Goal: Task Accomplishment & Management: Manage account settings

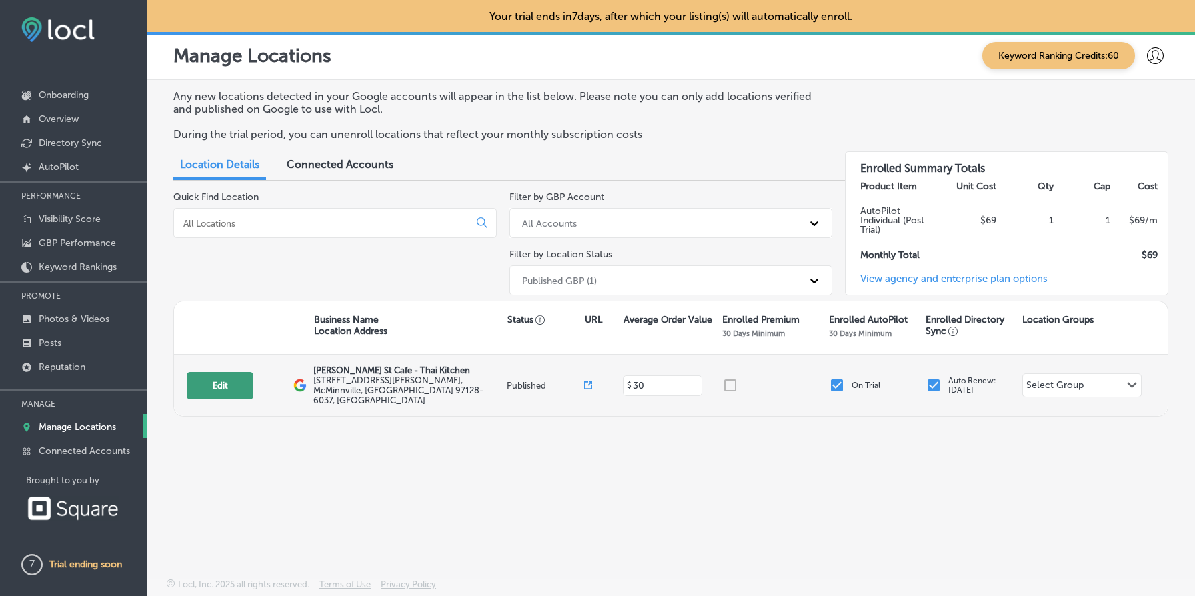
click at [207, 386] on button "Edit" at bounding box center [220, 385] width 67 height 27
select select "US"
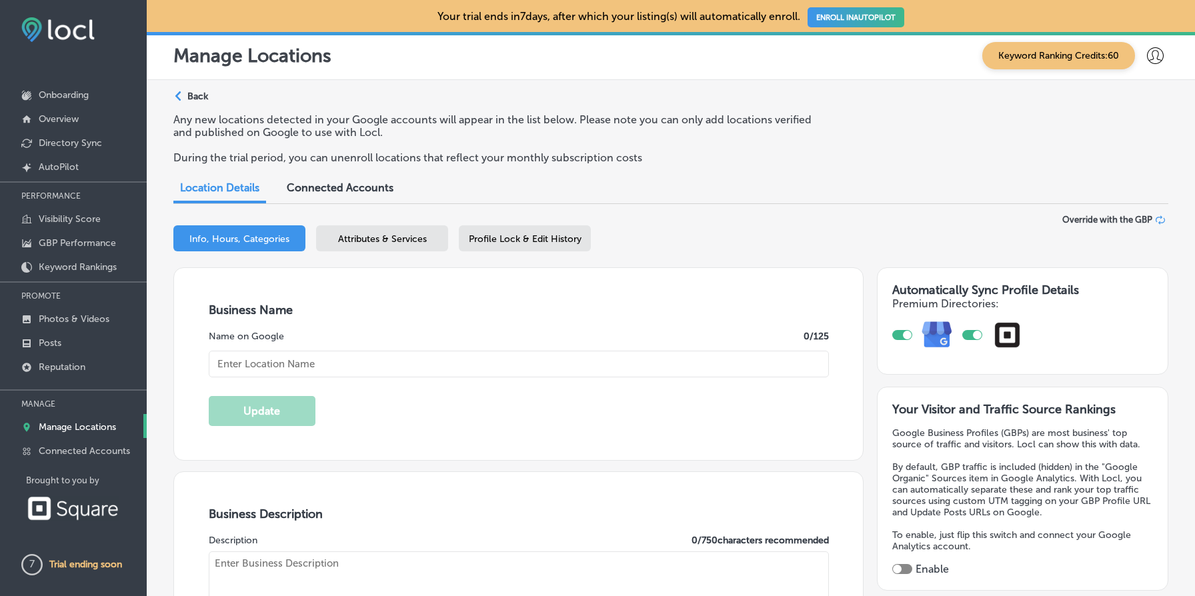
type input "[PERSON_NAME] St Cafe - Thai Kitchen"
type textarea "[PERSON_NAME] St Cafe - Thai Kitchen brings the vibrant flavors of [GEOGRAPHIC_…"
type input "[STREET_ADDRESS][PERSON_NAME]"
type input "McMinnville"
type input "97128-6037"
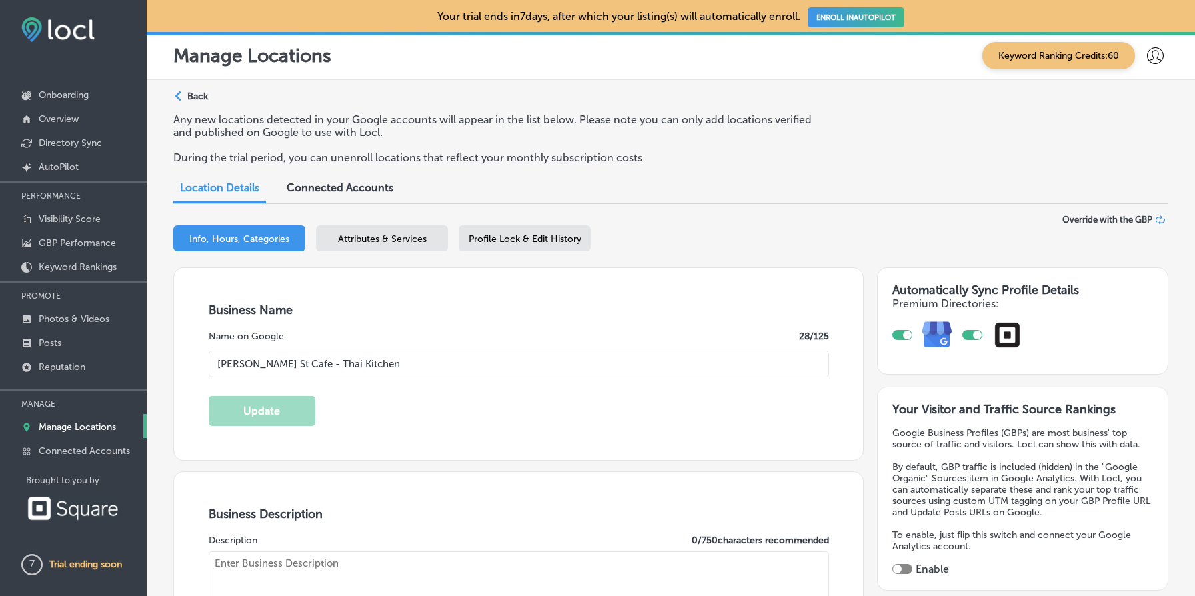
type input "US"
type input "[URL][DOMAIN_NAME]"
type input "30"
checkbox input "true"
type textarea "[PERSON_NAME][GEOGRAPHIC_DATA] is a top-rated, family-owned Thai restaurant in …"
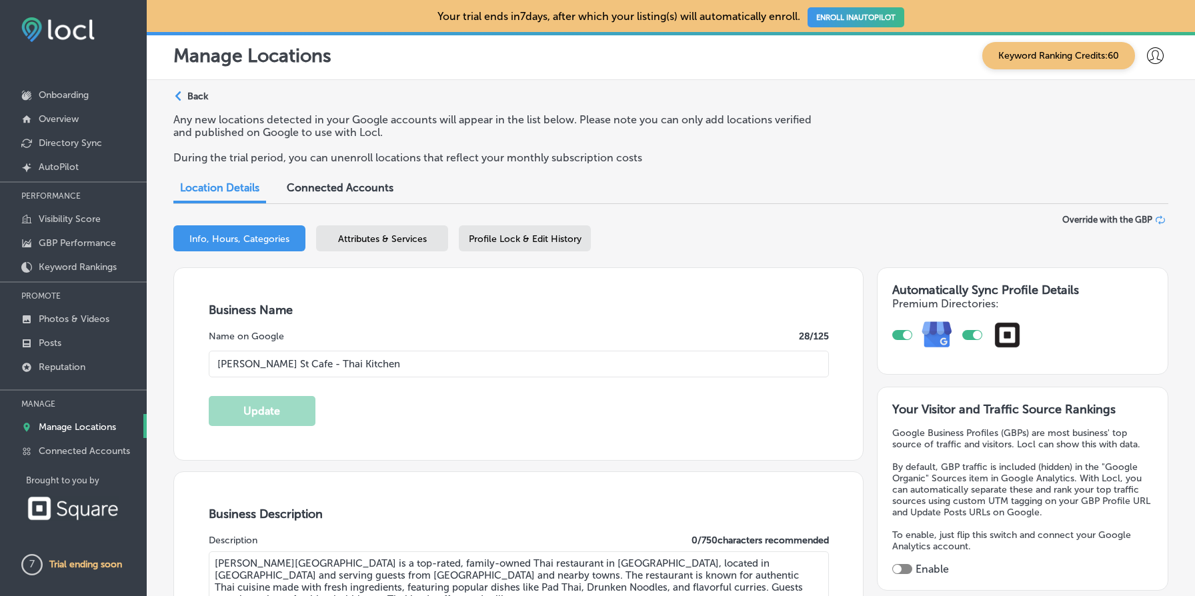
type input "[PHONE_NUMBER]"
click at [357, 201] on div "Connected Accounts" at bounding box center [340, 189] width 127 height 29
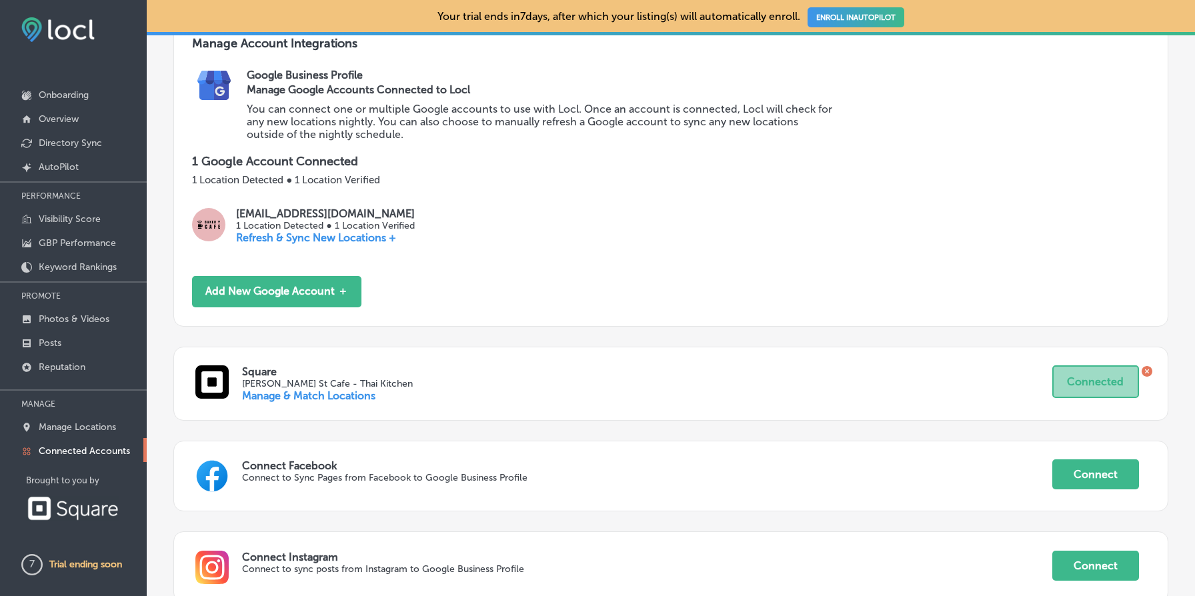
scroll to position [278, 0]
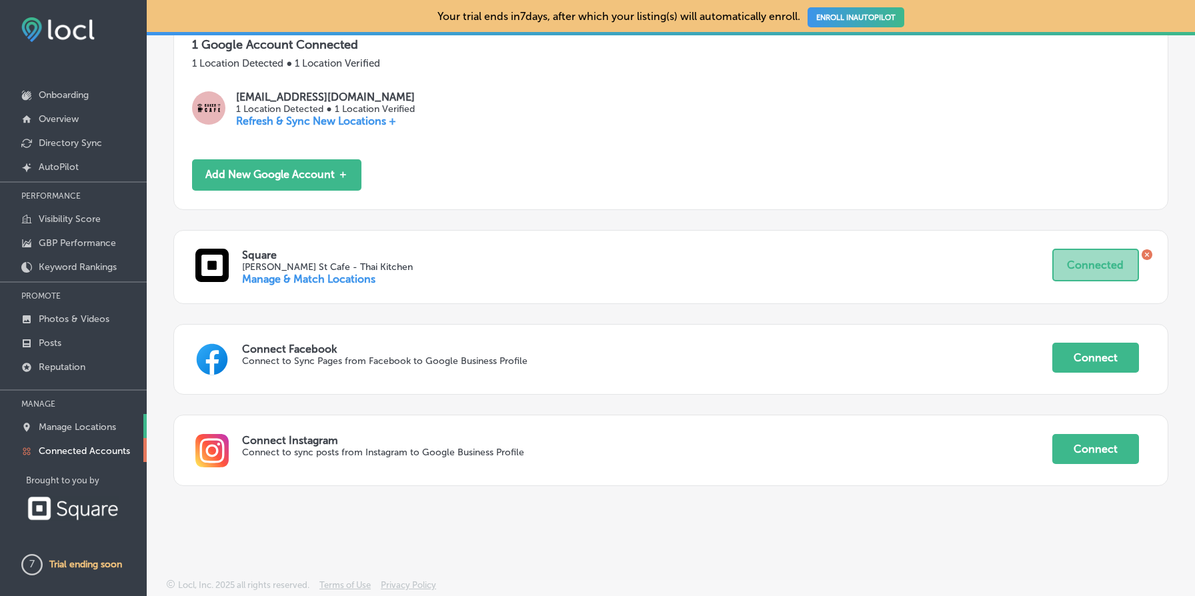
click at [118, 428] on link "Manage Locations" at bounding box center [73, 426] width 147 height 24
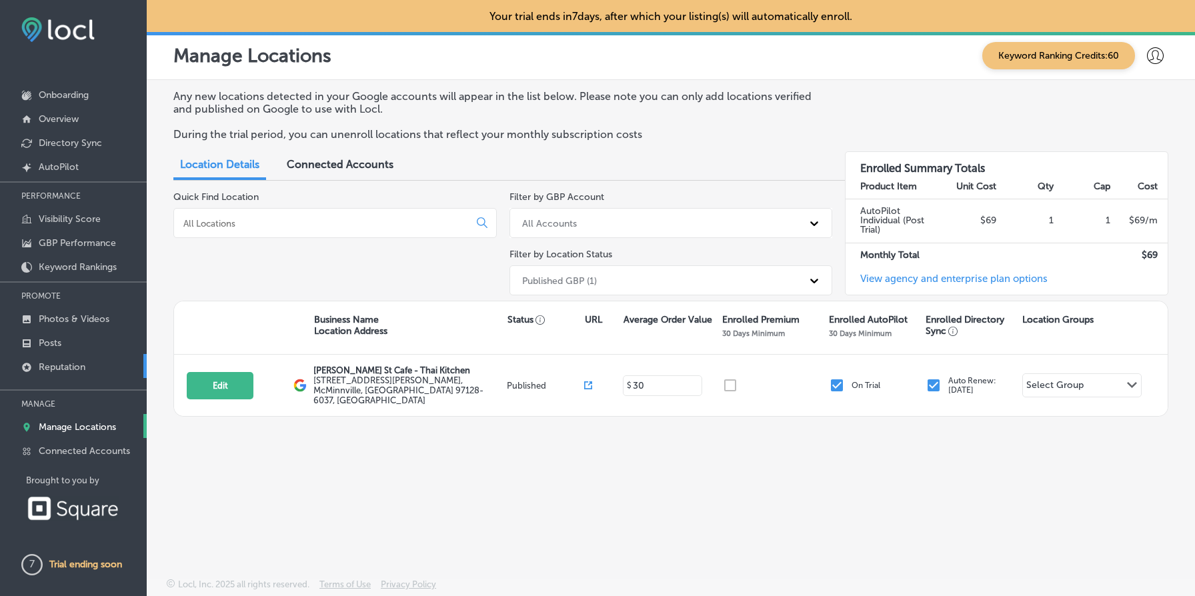
click at [100, 369] on link "Reputation" at bounding box center [73, 366] width 147 height 24
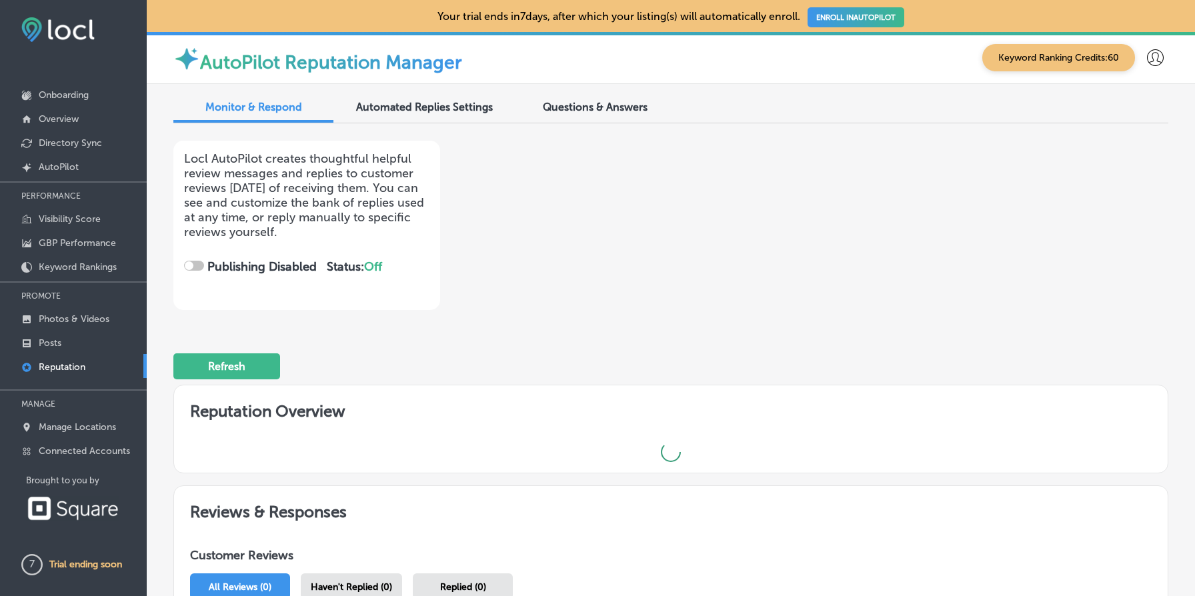
checkbox input "true"
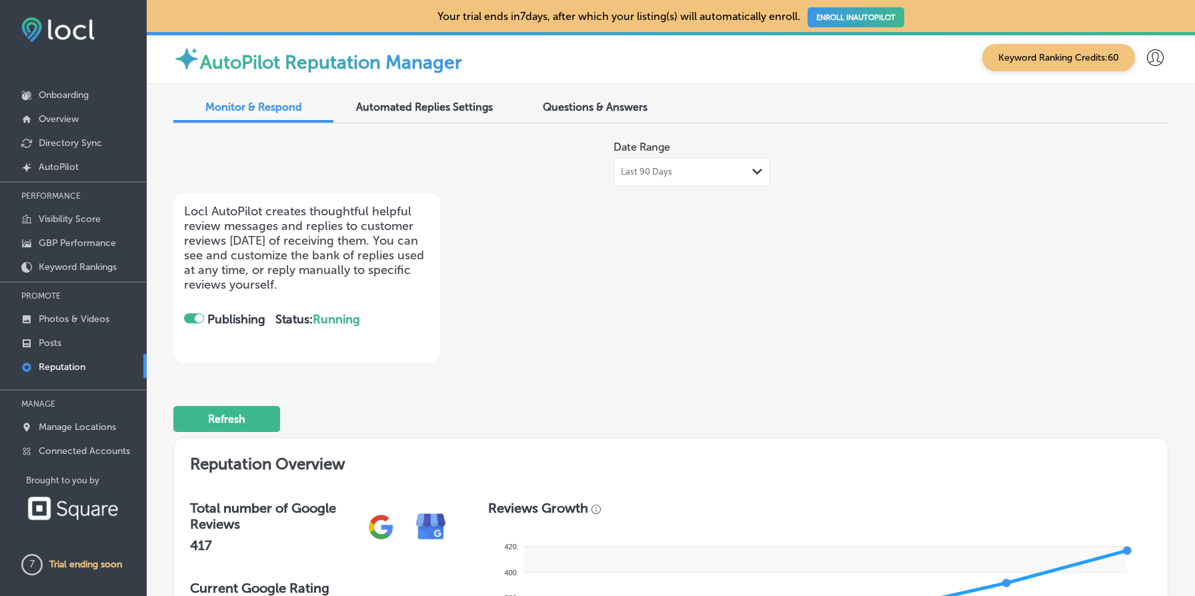
click at [658, 175] on span "Last 90 Days" at bounding box center [646, 172] width 51 height 11
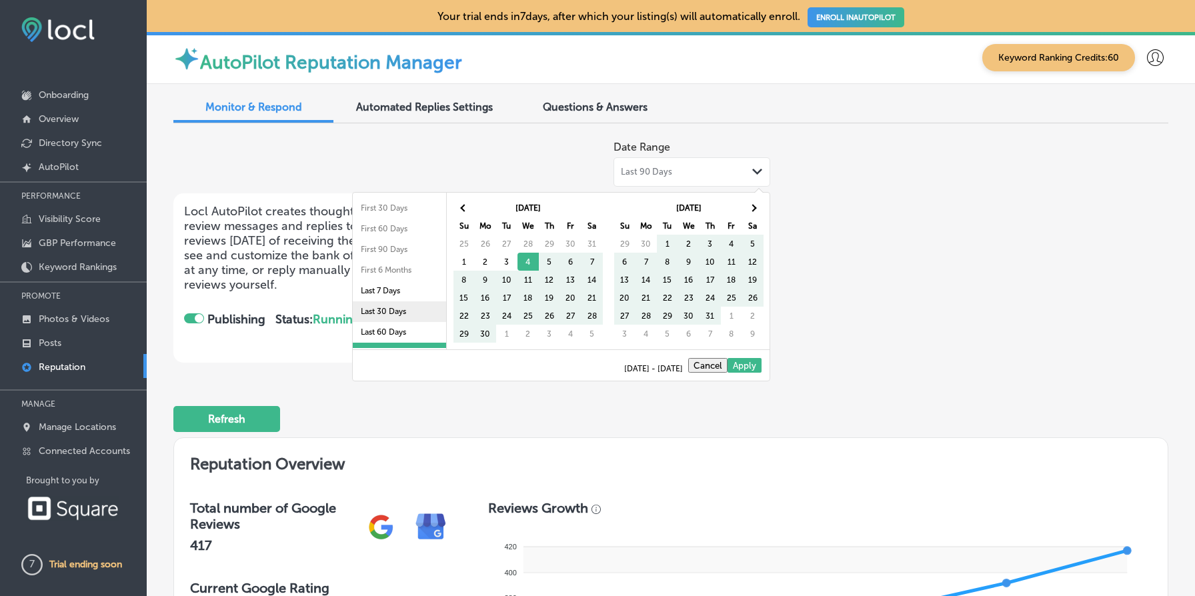
scroll to position [77, 0]
click at [409, 313] on li "Last 2 Years" at bounding box center [399, 317] width 93 height 21
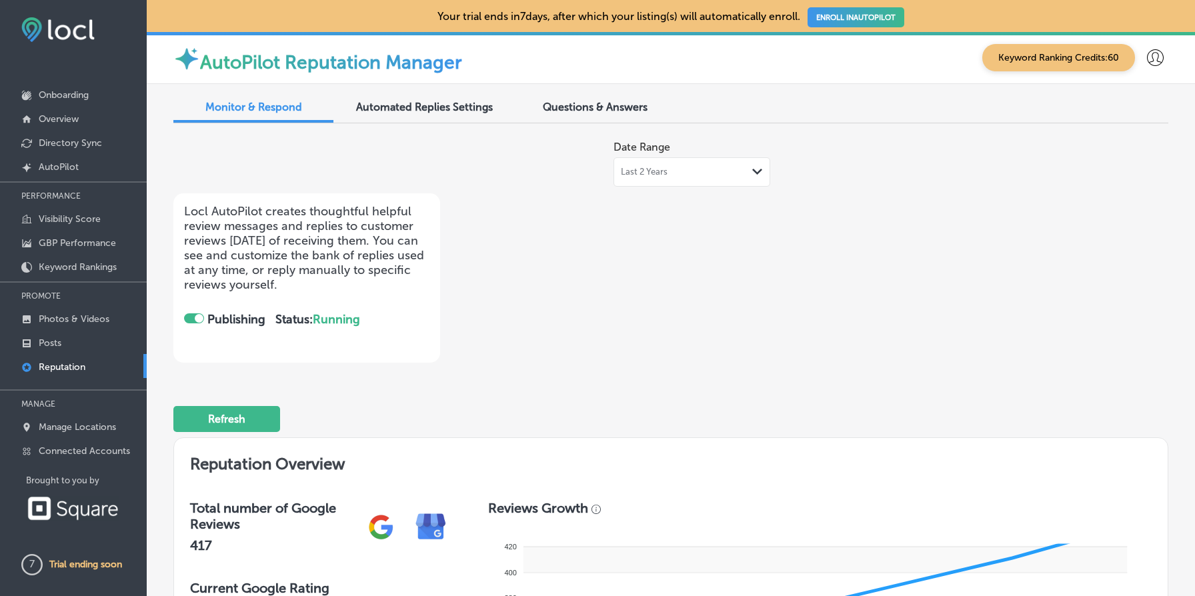
click at [623, 332] on div "Date Range Last 2 Years Path Created with Sketch. Locl AutoPilot creates though…" at bounding box center [471, 248] width 597 height 229
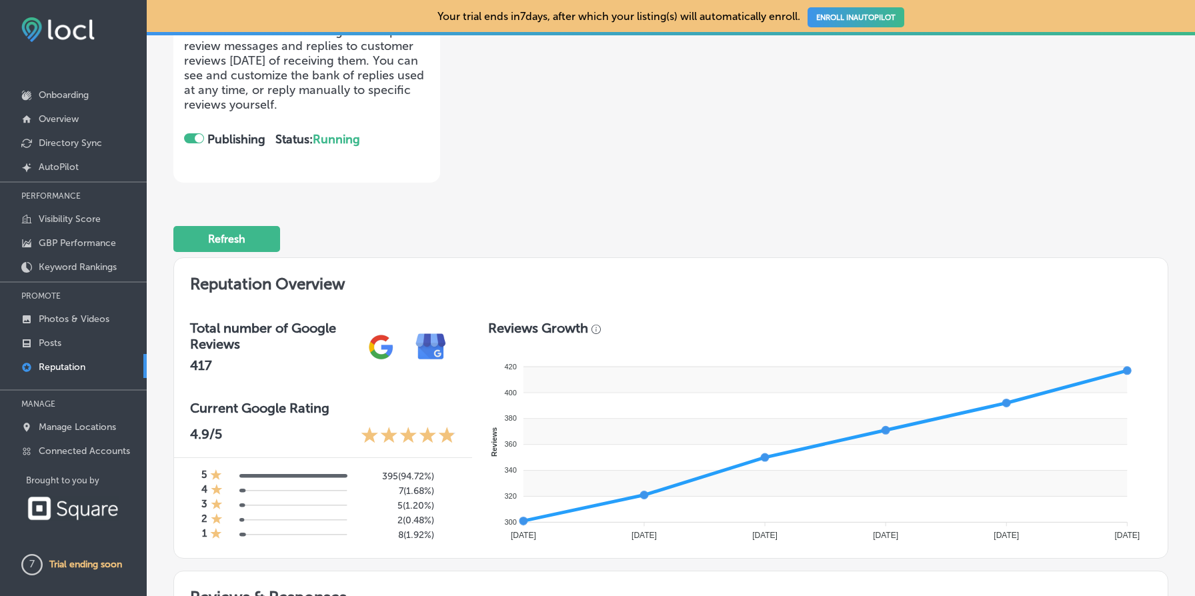
scroll to position [71, 0]
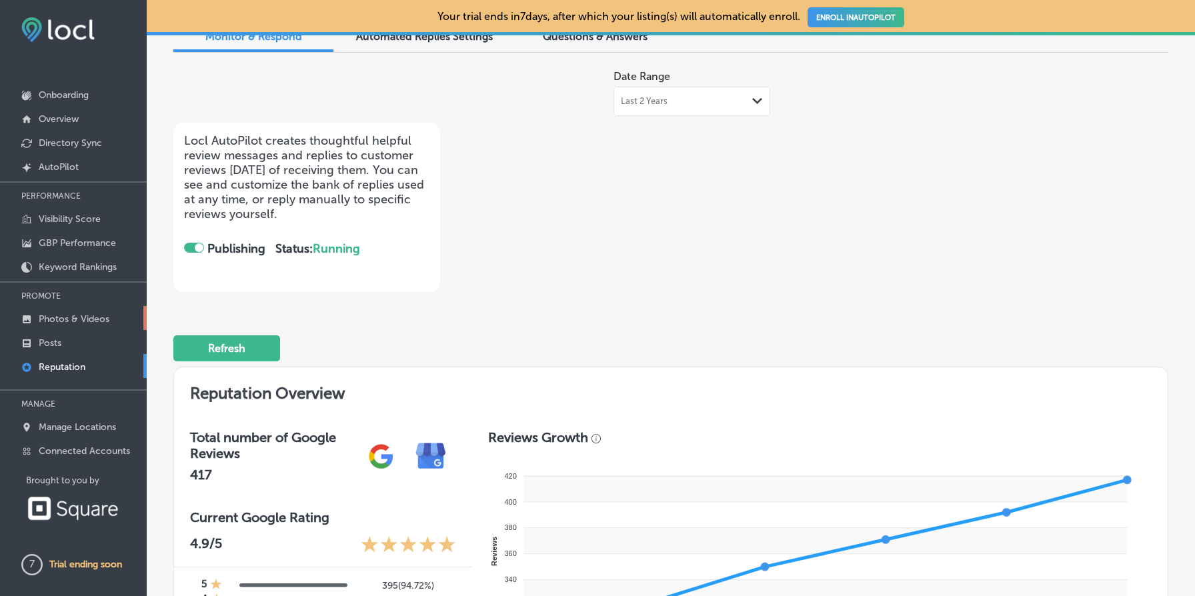
click at [100, 313] on p "Photos & Videos" at bounding box center [74, 318] width 71 height 11
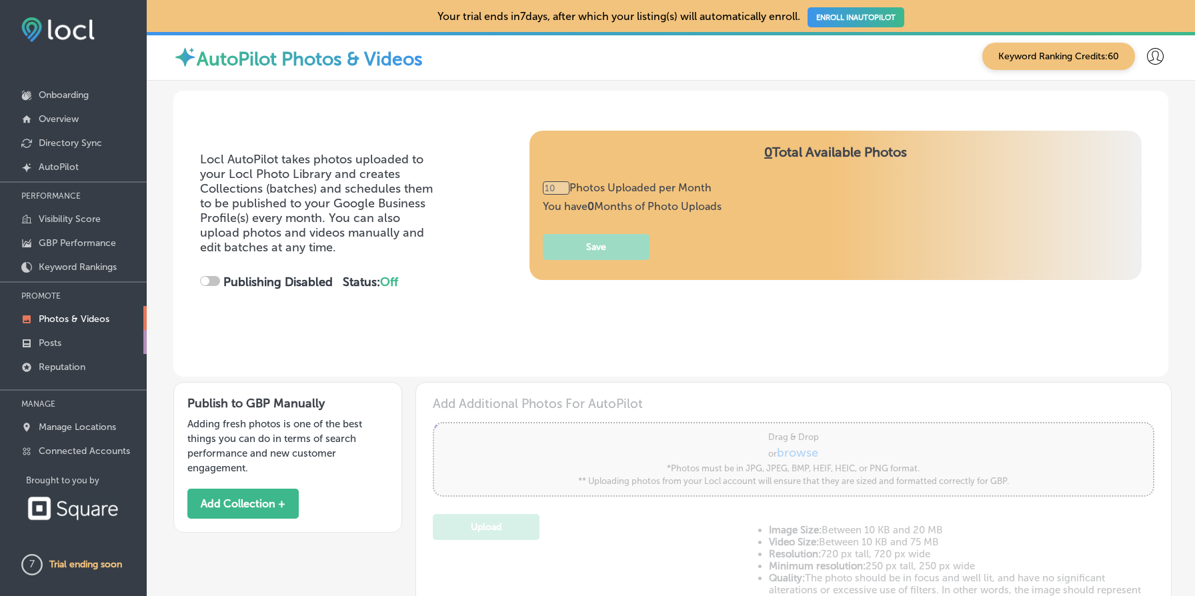
type input "0"
click at [86, 338] on link "Posts" at bounding box center [73, 342] width 147 height 24
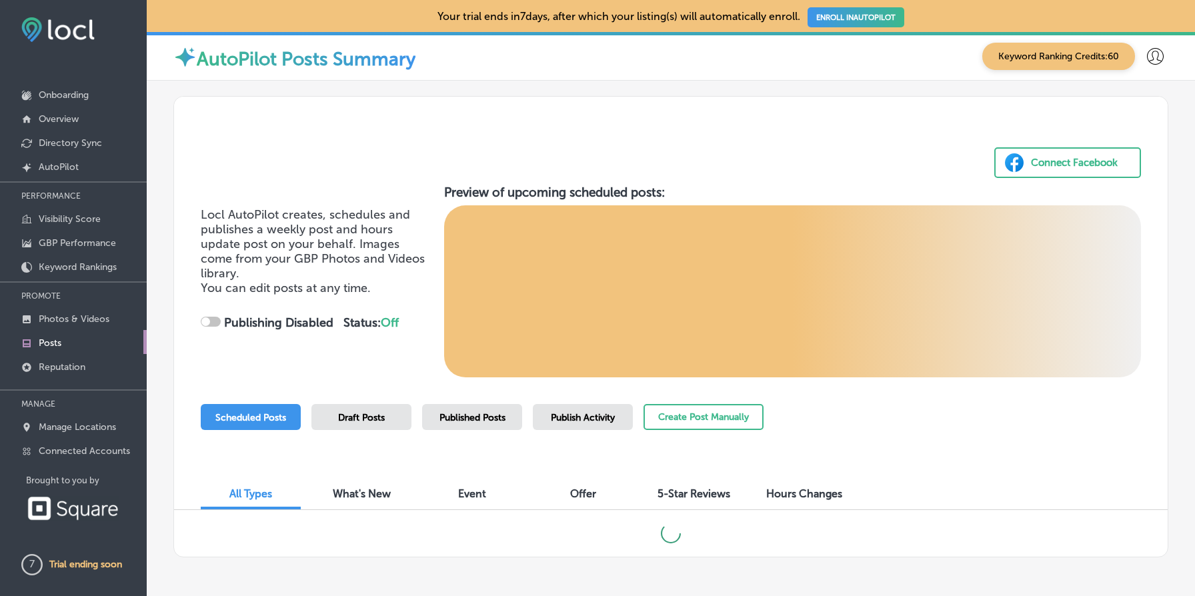
checkbox input "true"
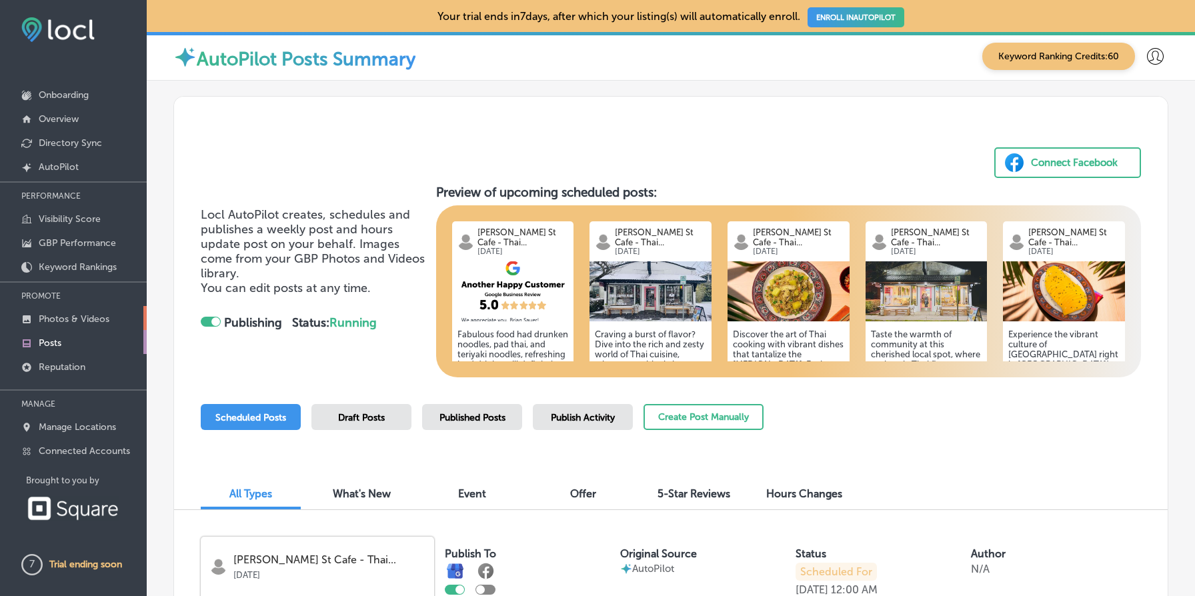
click at [95, 323] on p "Photos & Videos" at bounding box center [74, 318] width 71 height 11
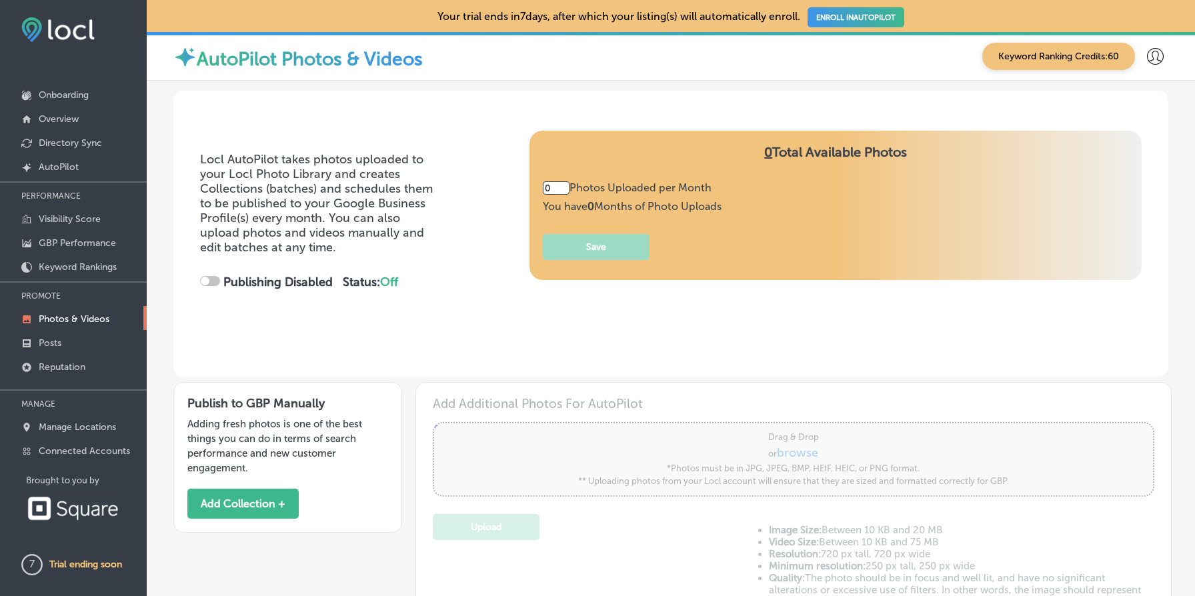
type input "5"
checkbox input "true"
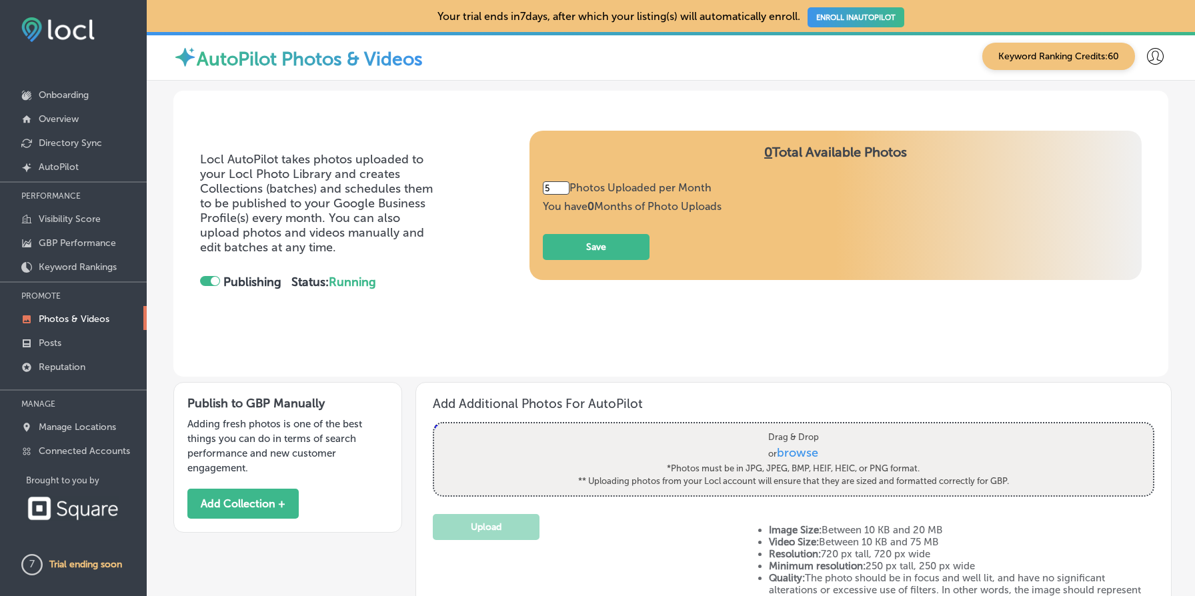
scroll to position [341, 0]
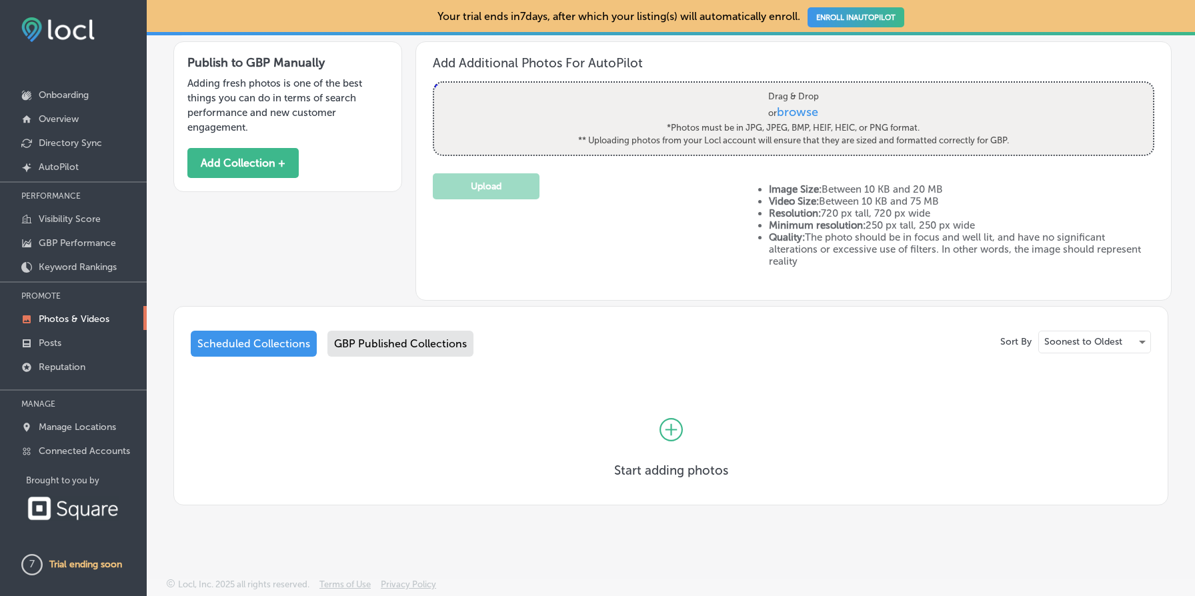
click at [432, 351] on div "GBP Published Collections" at bounding box center [400, 344] width 146 height 26
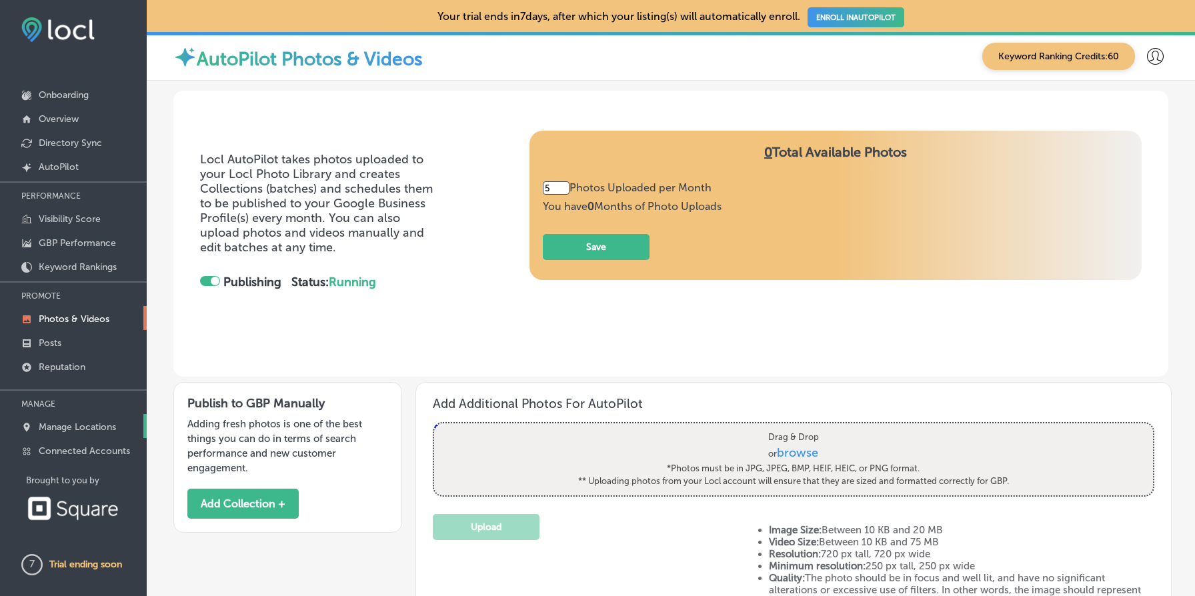
click at [101, 424] on p "Manage Locations" at bounding box center [77, 426] width 77 height 11
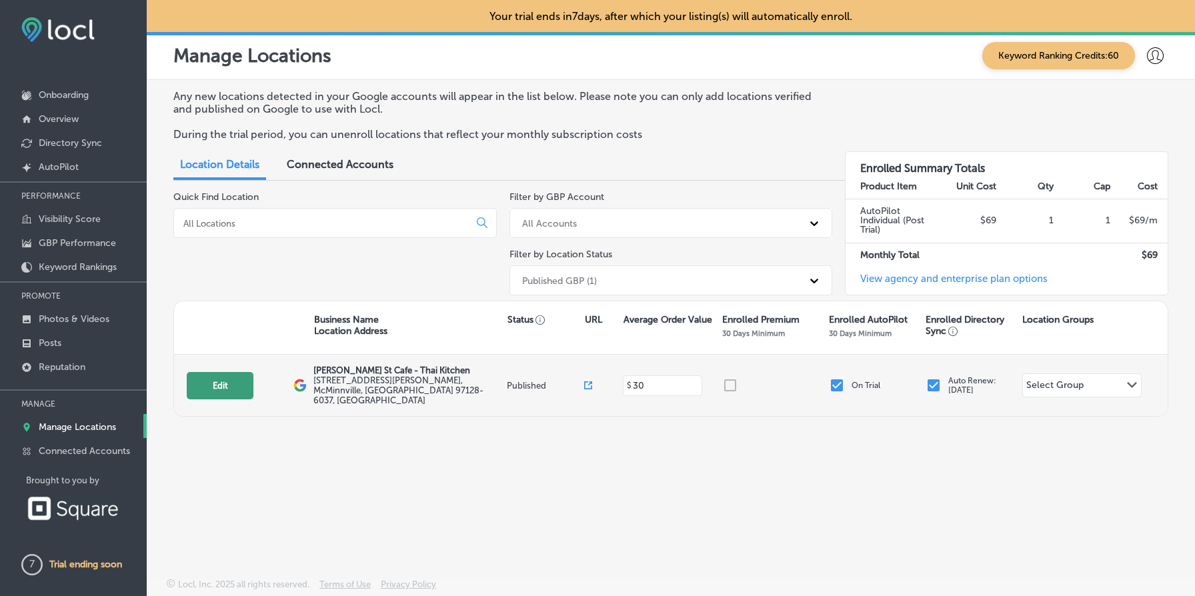
click at [243, 375] on button "Edit" at bounding box center [220, 385] width 67 height 27
select select "US"
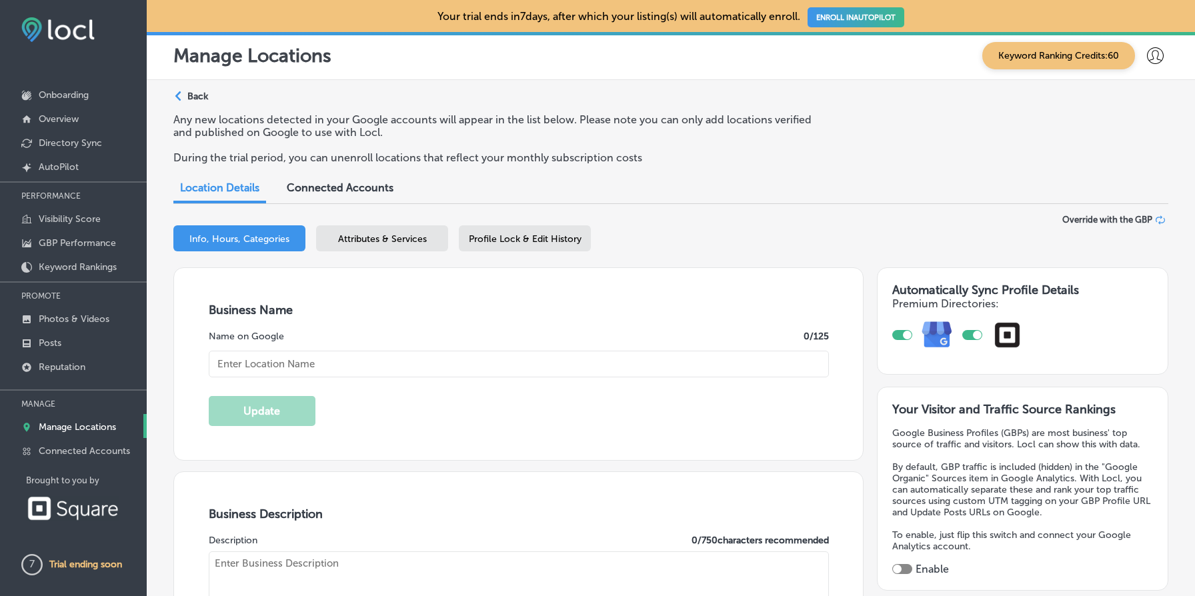
type input "[PERSON_NAME] St Cafe - Thai Kitchen"
type textarea "[PERSON_NAME] St Cafe - Thai Kitchen brings the vibrant flavors of [GEOGRAPHIC_…"
type input "[STREET_ADDRESS][PERSON_NAME]"
type input "McMinnville"
type input "97128-6037"
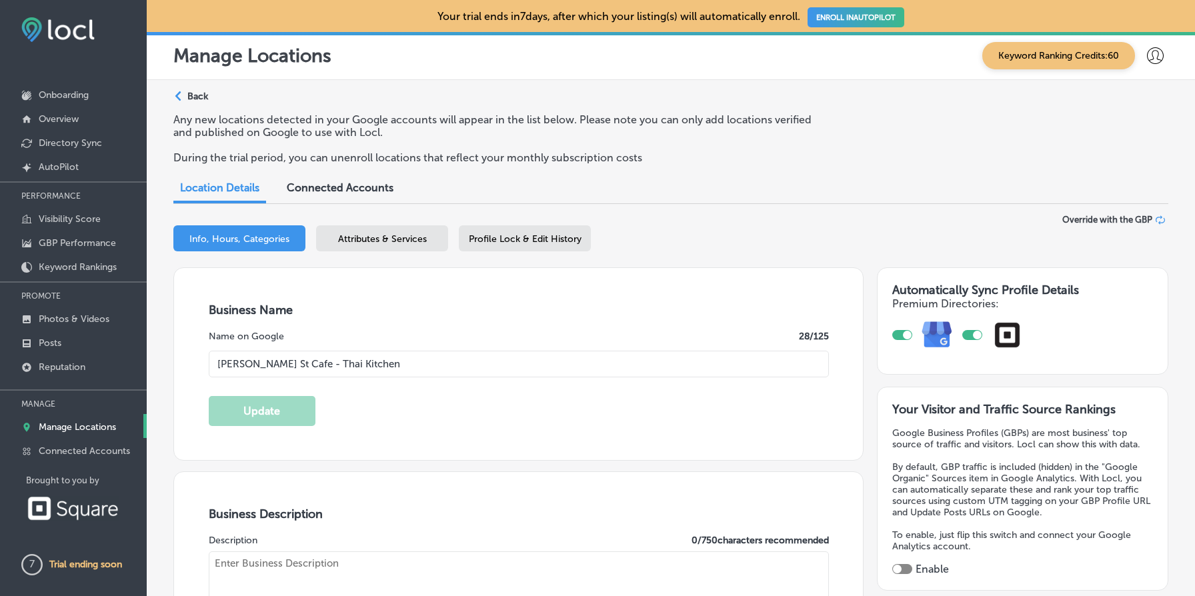
type input "US"
type input "[URL][DOMAIN_NAME]"
type input "30"
checkbox input "true"
type textarea "[PERSON_NAME][GEOGRAPHIC_DATA] is a top-rated, family-owned Thai restaurant in …"
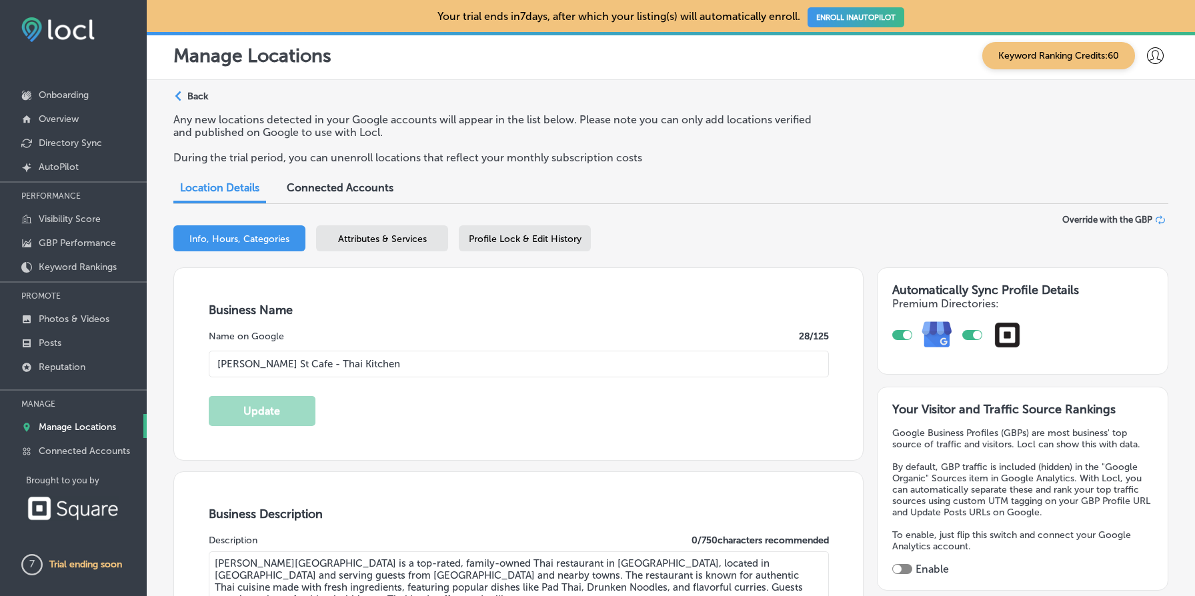
type input "[PHONE_NUMBER]"
click at [87, 447] on p "Connected Accounts" at bounding box center [84, 450] width 91 height 11
